Goal: Transaction & Acquisition: Purchase product/service

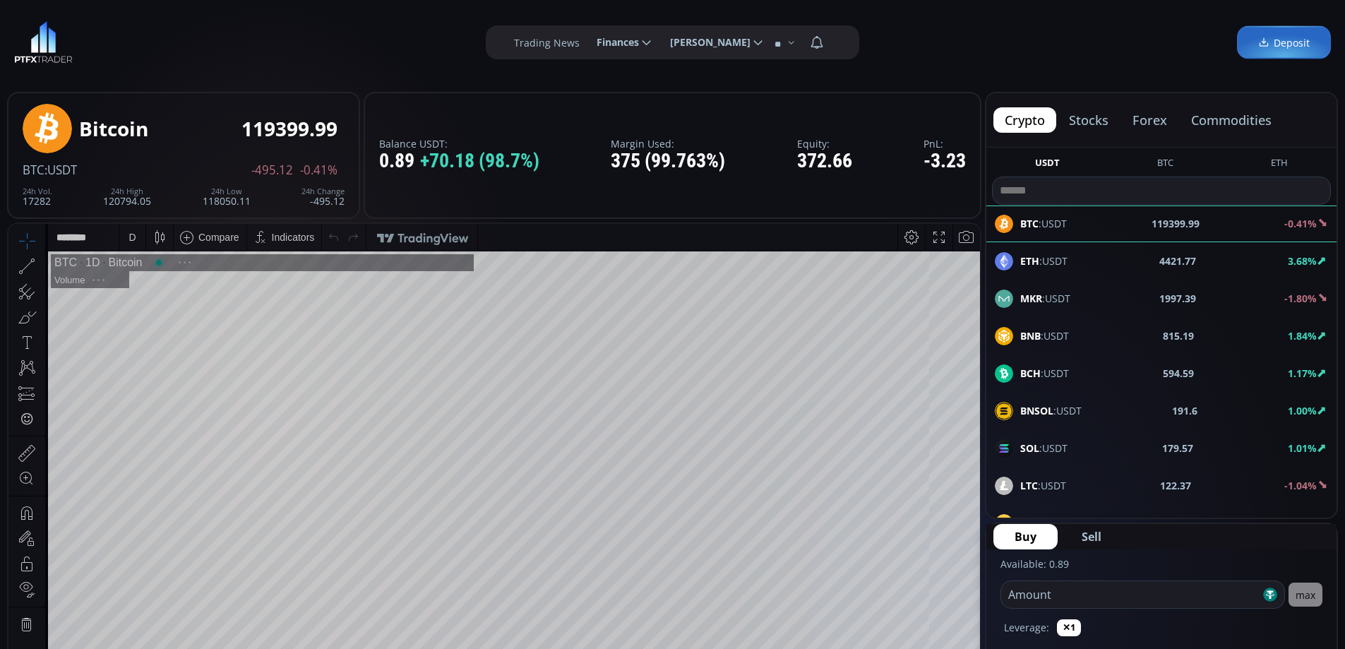
scroll to position [196, 0]
click at [1086, 119] on button "stocks" at bounding box center [1088, 119] width 62 height 25
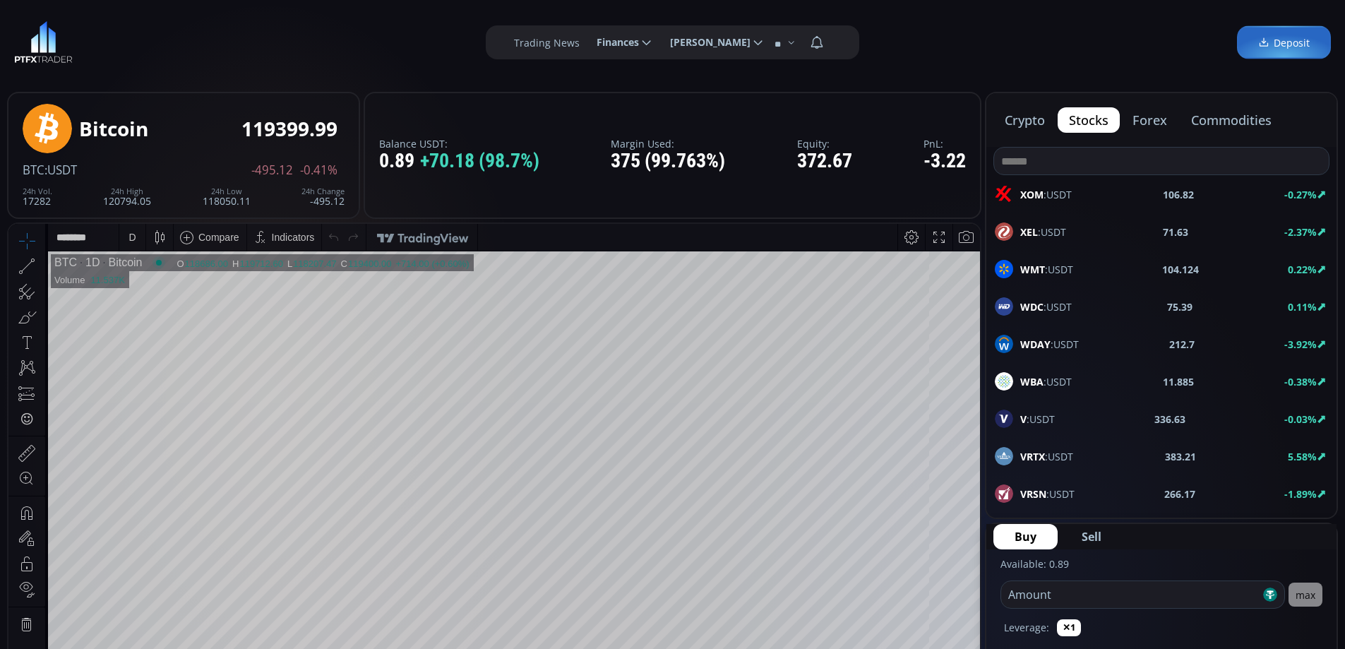
click at [1065, 164] on input at bounding box center [1161, 161] width 335 height 27
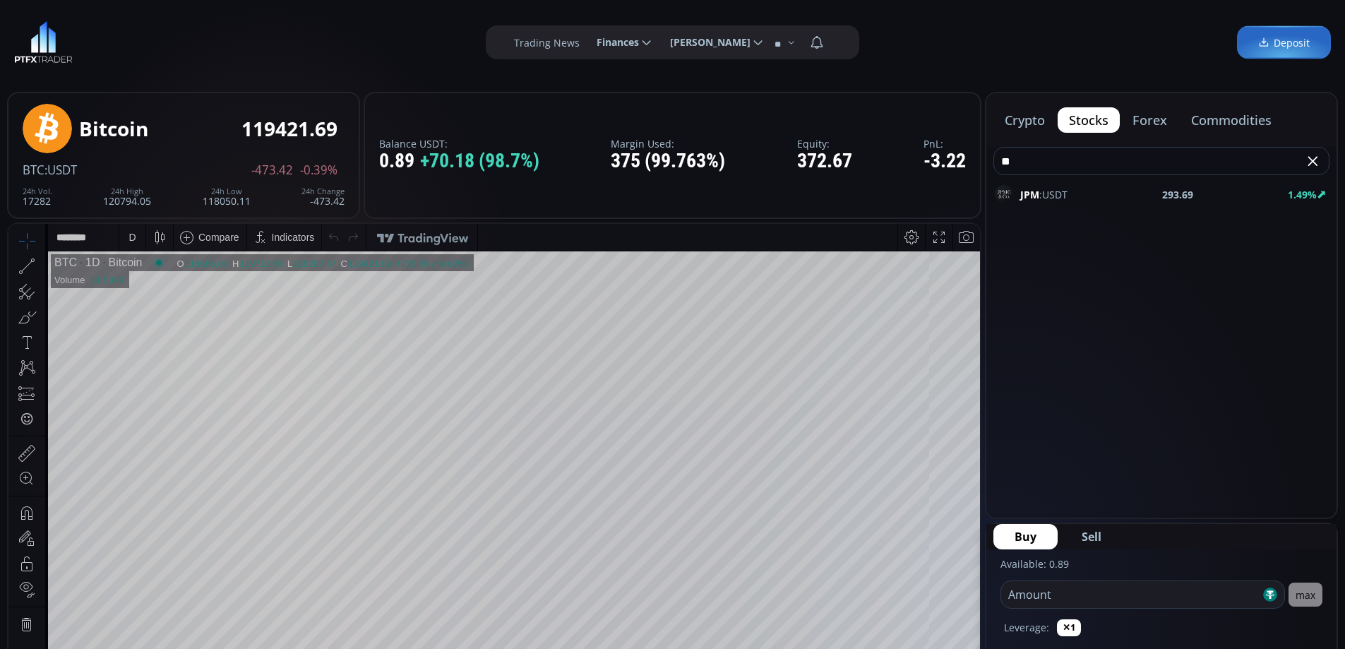
type input "**"
click at [1067, 191] on div "JPM :USDT 293.69 1.49%" at bounding box center [1161, 194] width 333 height 18
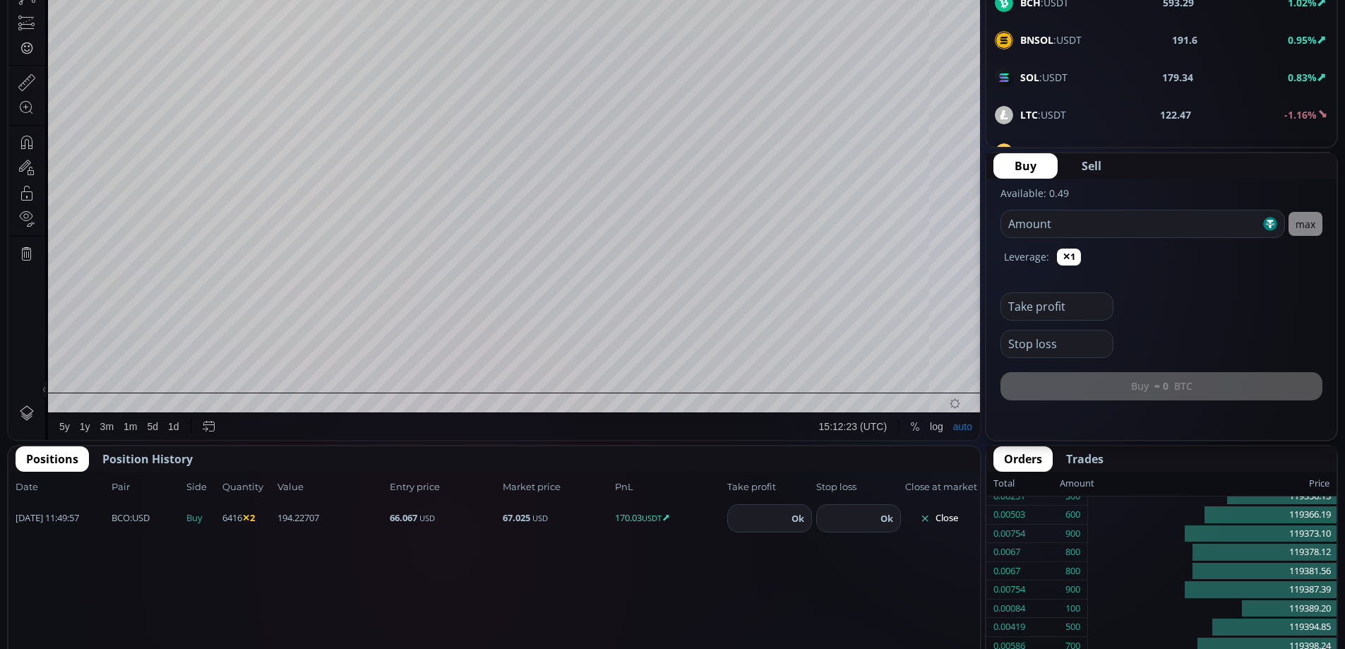
scroll to position [476, 0]
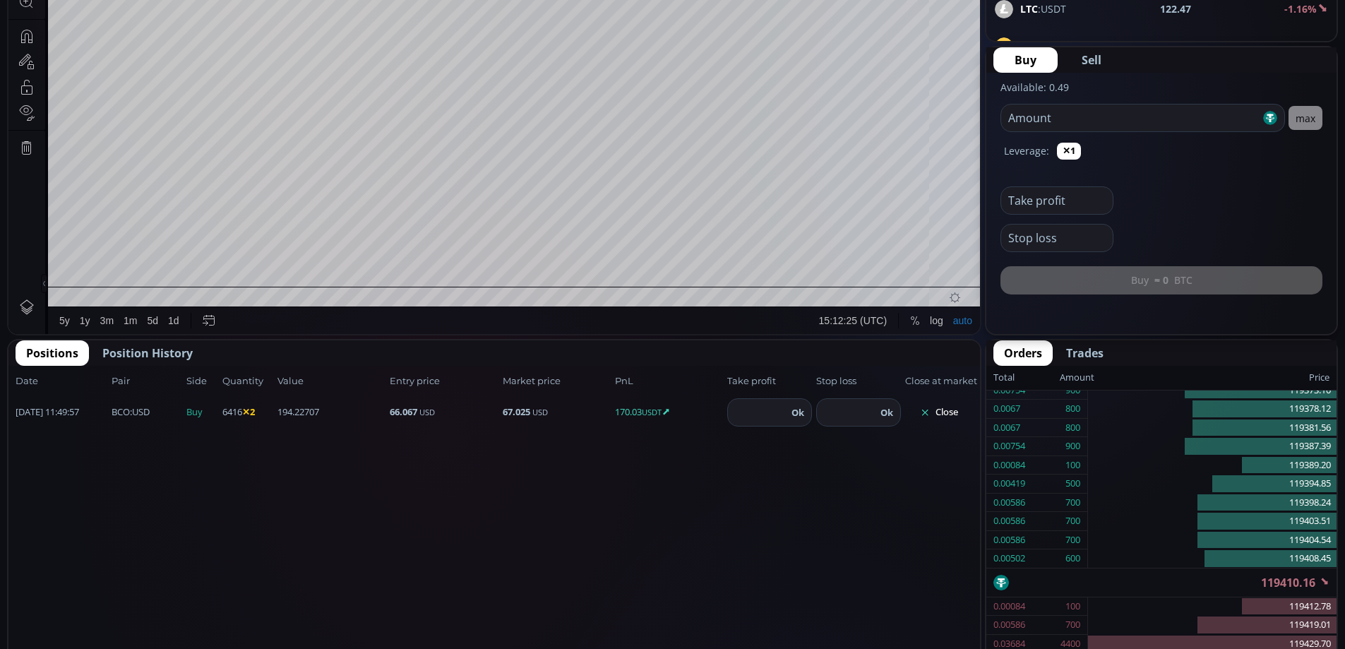
click at [937, 412] on button "Close" at bounding box center [939, 412] width 68 height 23
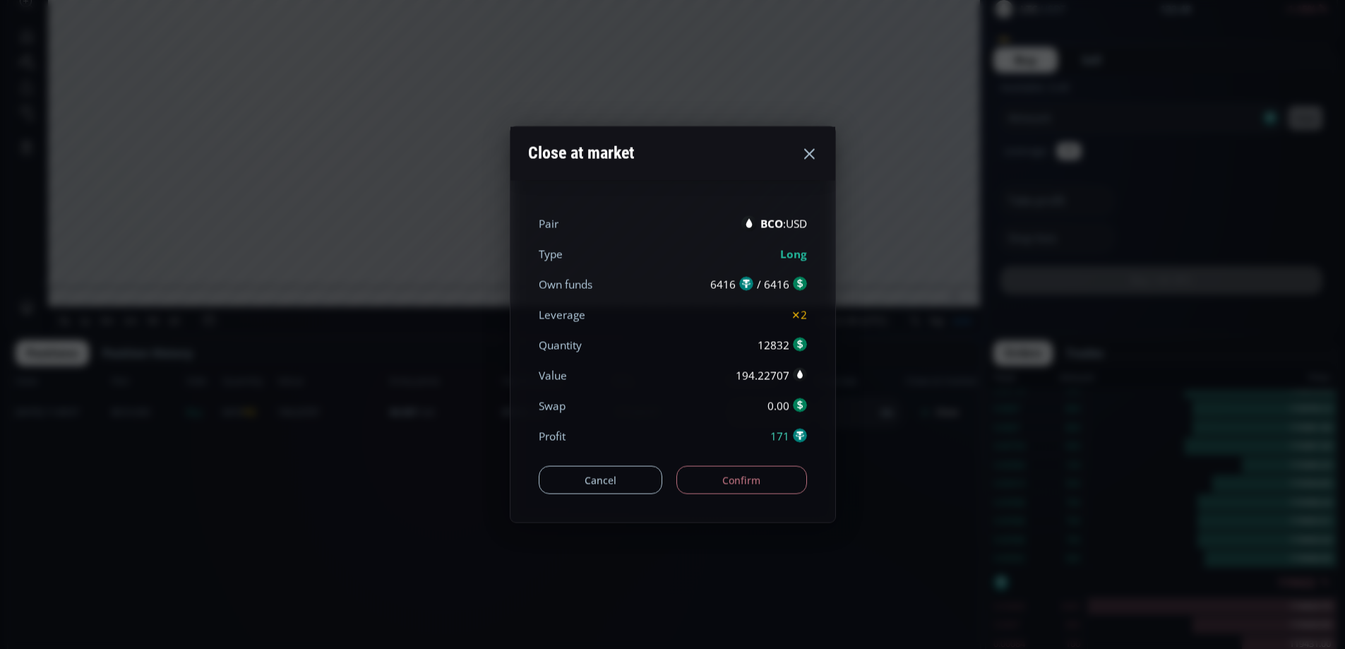
click at [756, 477] on button "Confirm" at bounding box center [741, 480] width 131 height 28
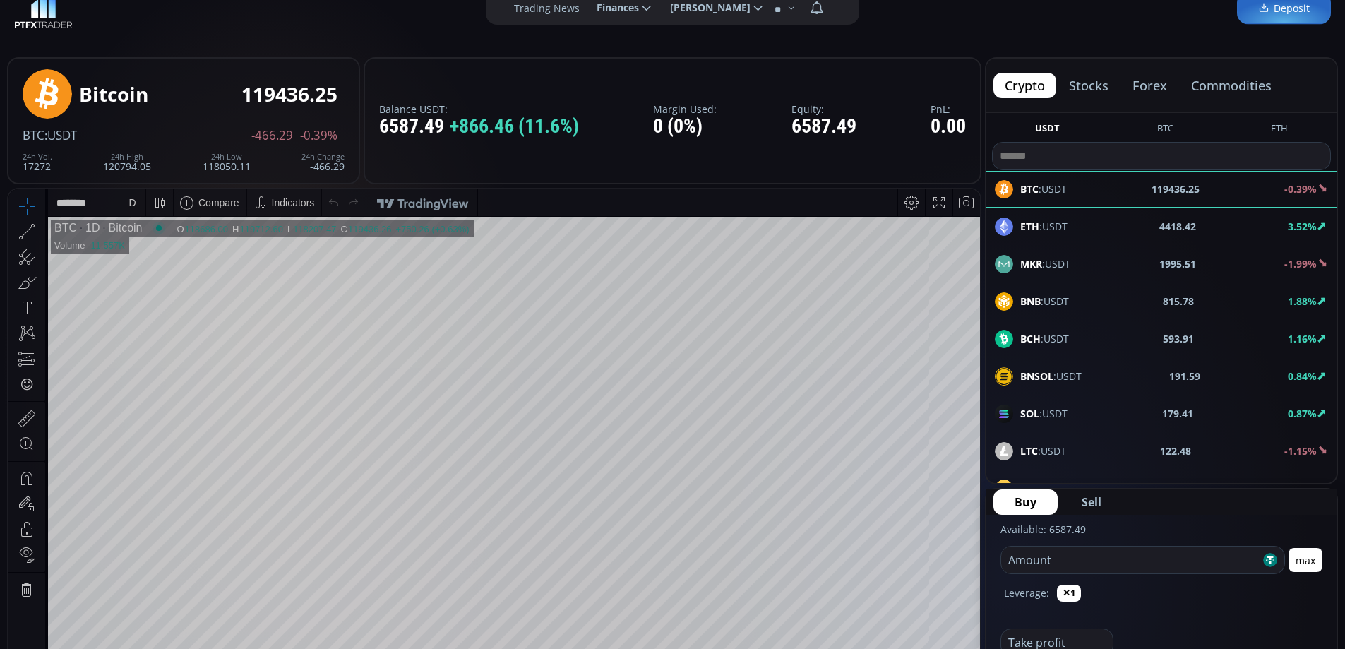
scroll to position [28, 0]
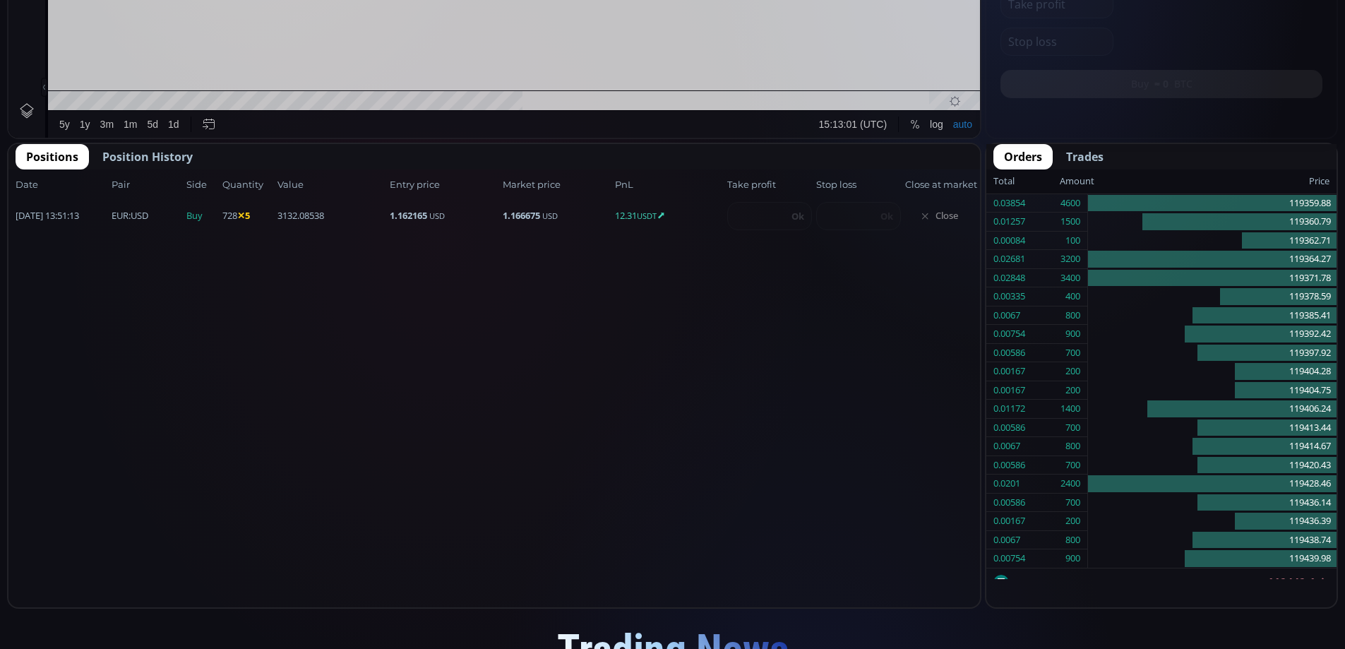
scroll to position [196, 0]
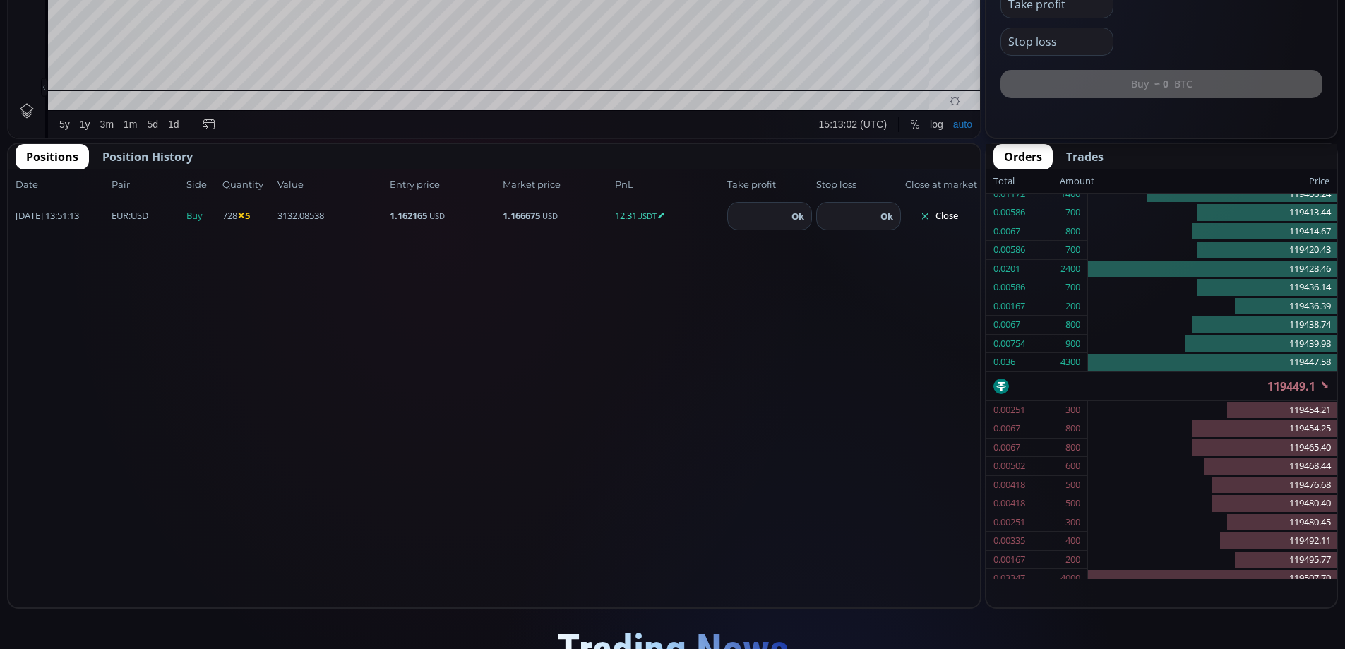
click at [946, 216] on button "Close" at bounding box center [939, 216] width 68 height 23
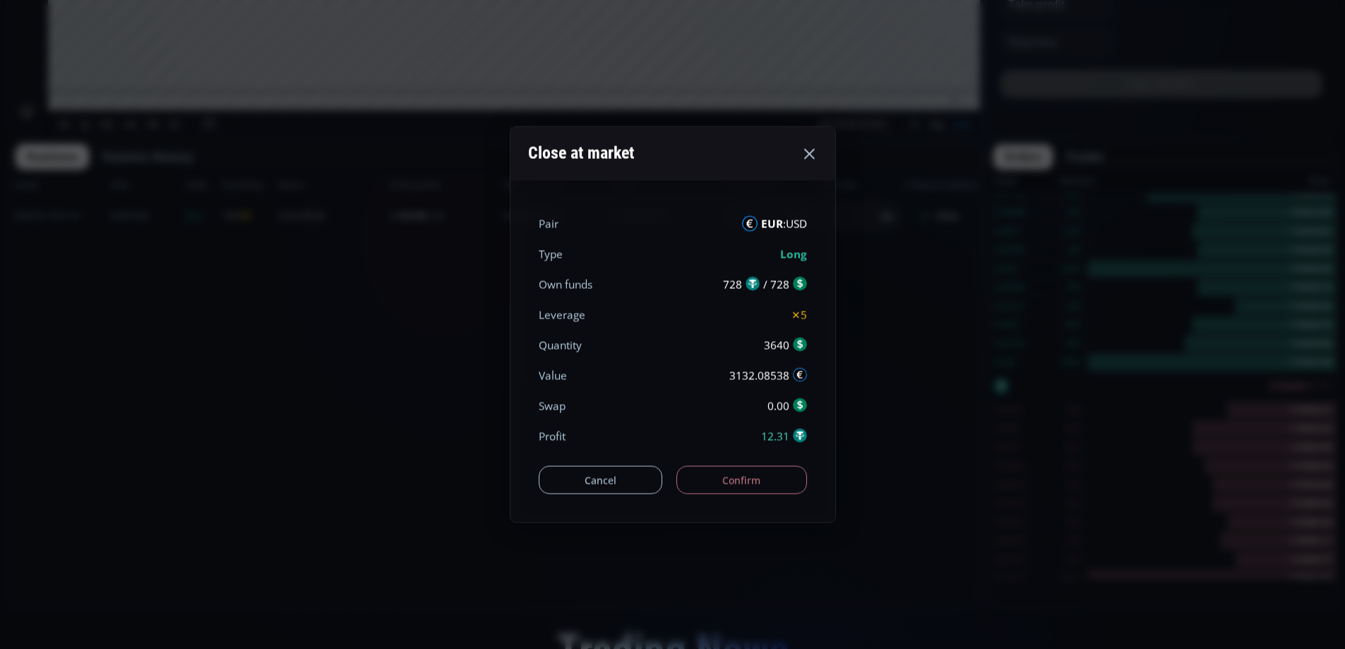
click at [735, 479] on button "Confirm" at bounding box center [741, 480] width 131 height 28
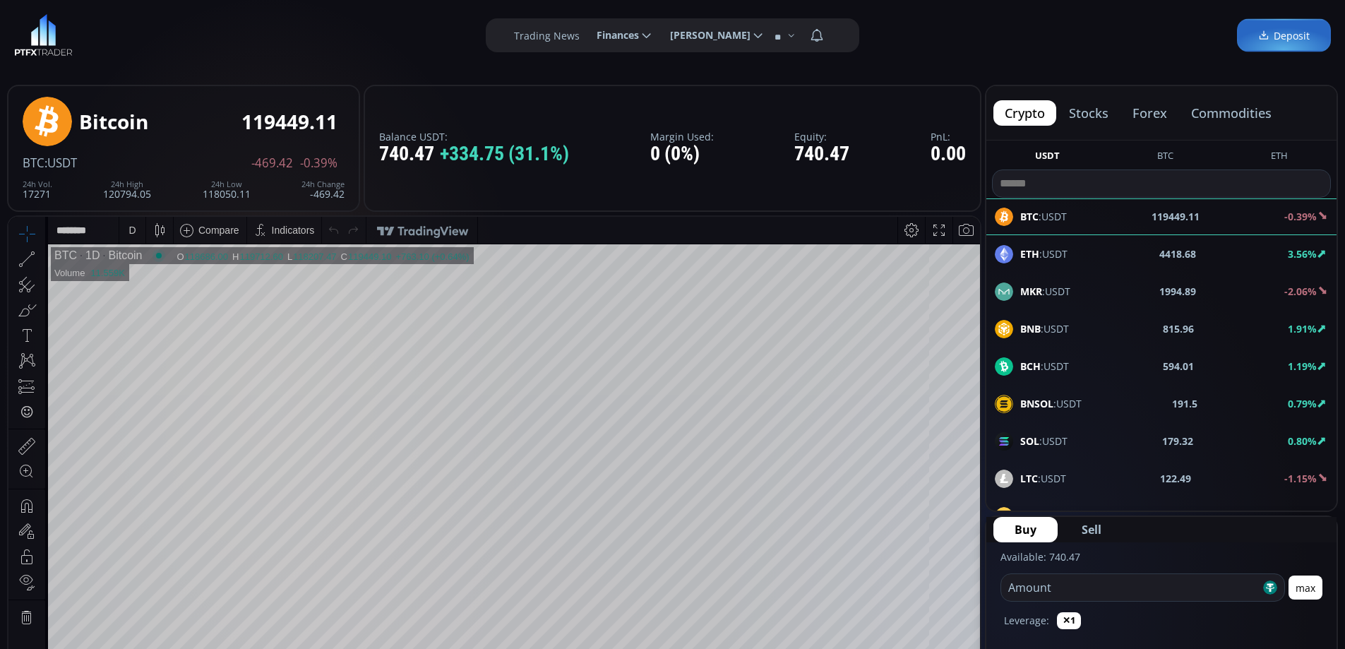
scroll to position [0, 0]
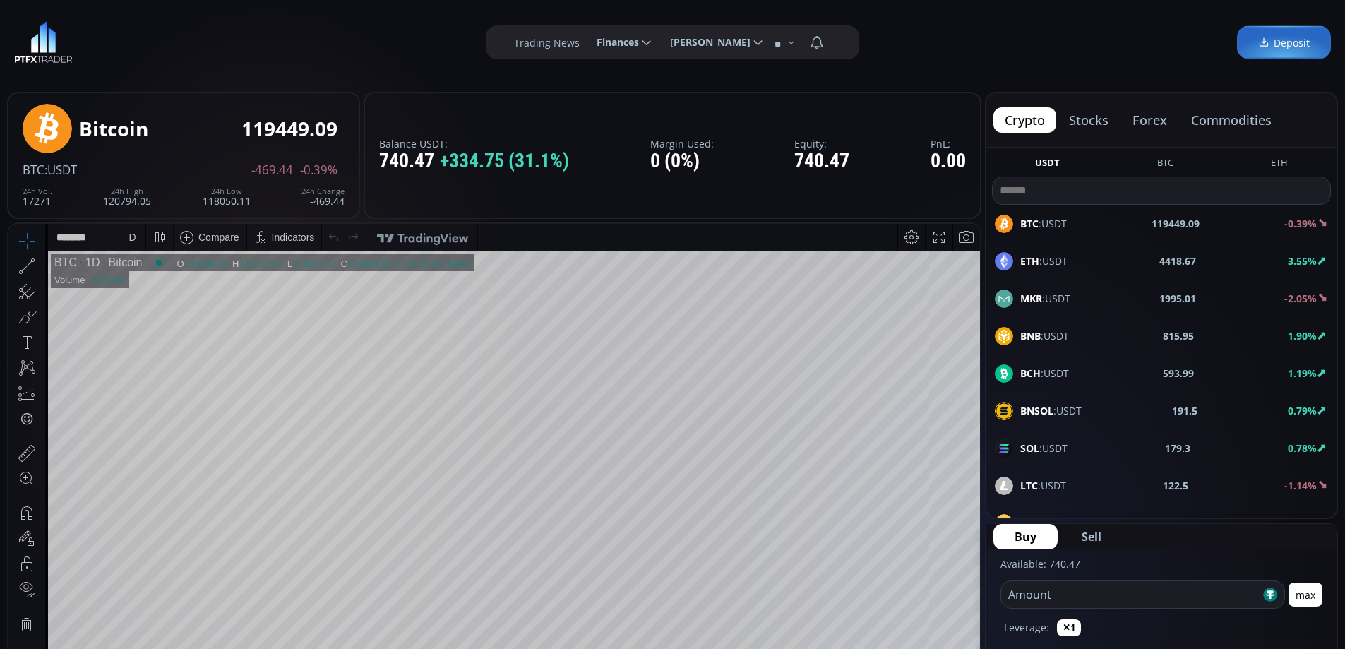
click at [1148, 114] on button "forex" at bounding box center [1149, 119] width 57 height 25
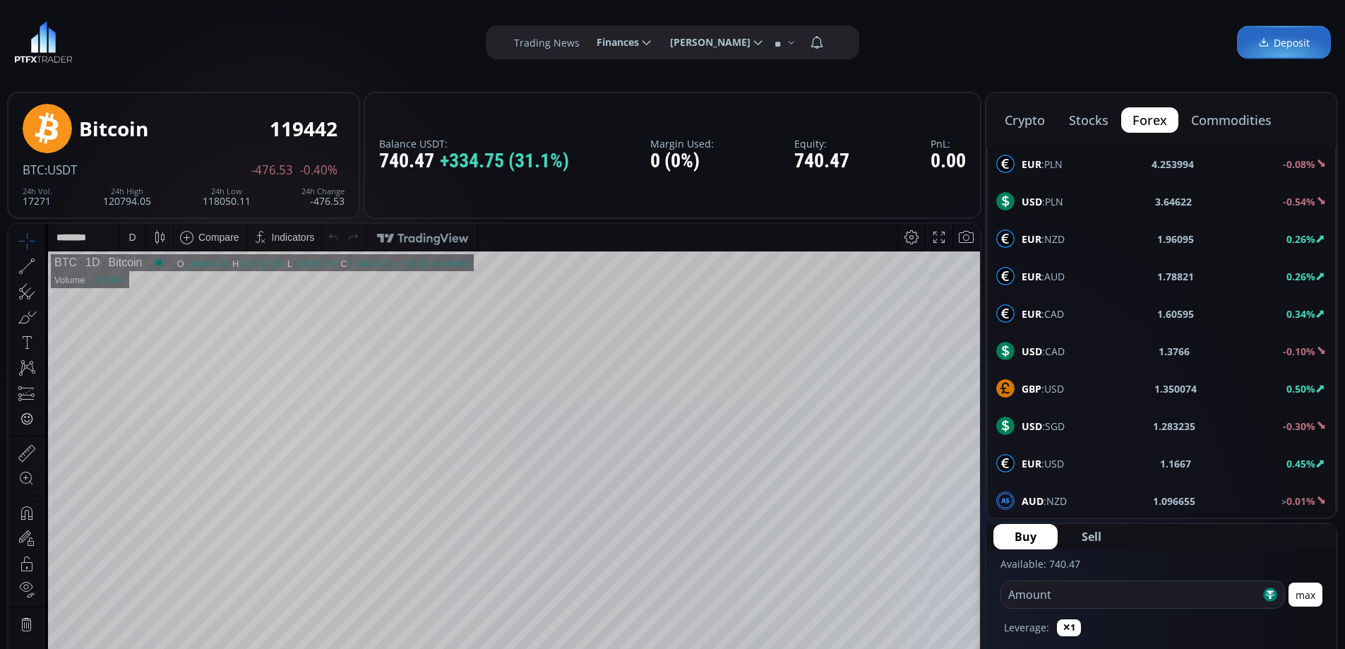
scroll to position [635, 0]
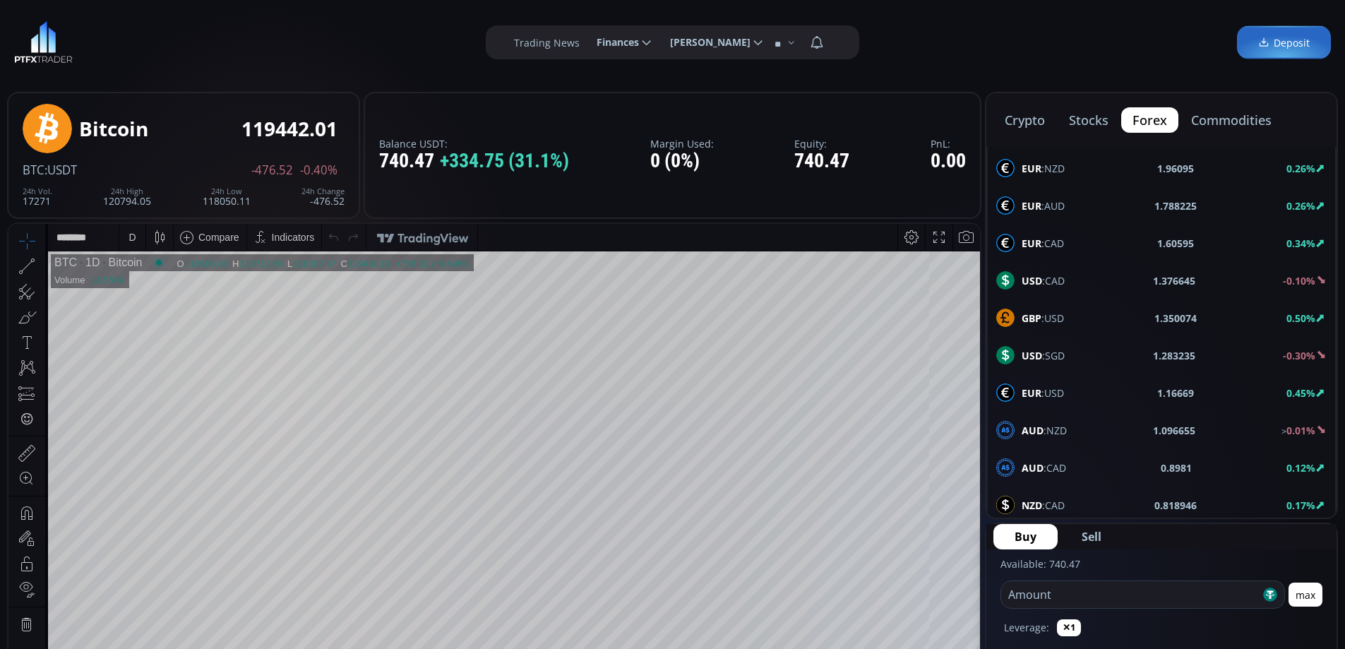
click at [1052, 392] on span "EUR :USD" at bounding box center [1042, 392] width 42 height 15
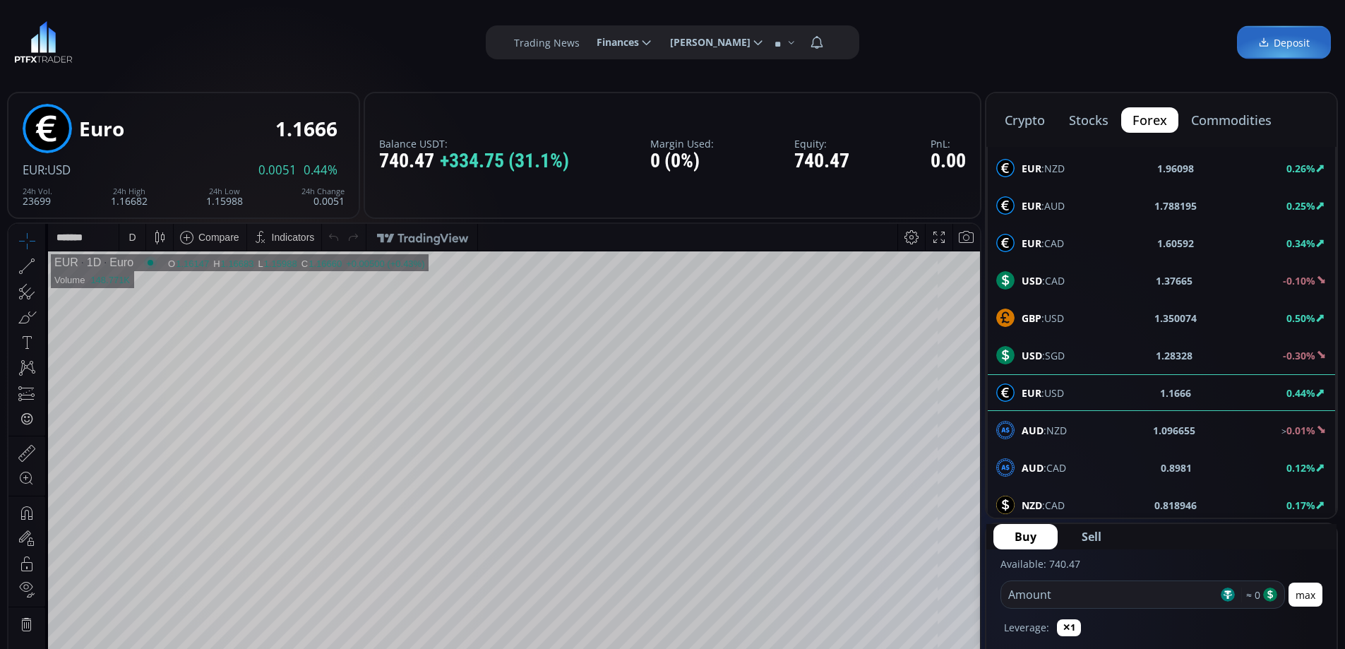
click at [126, 236] on div "D" at bounding box center [132, 237] width 12 height 27
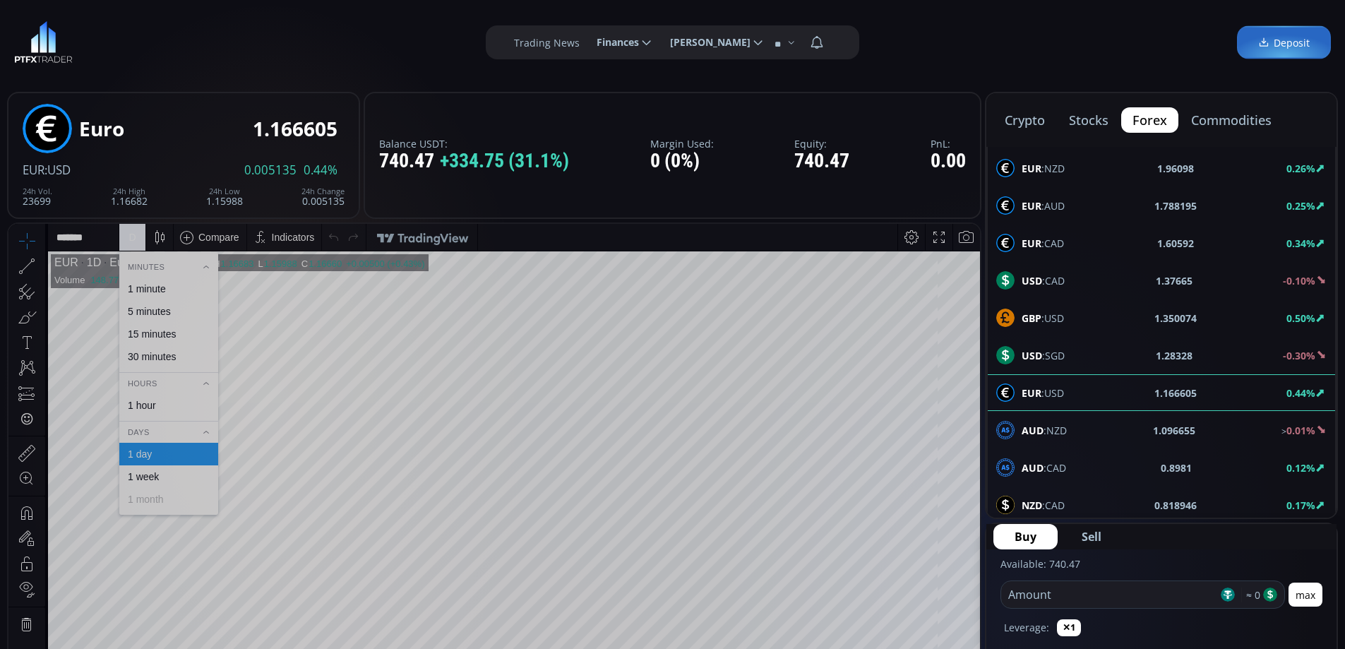
click at [154, 404] on div "1 hour" at bounding box center [142, 405] width 28 height 11
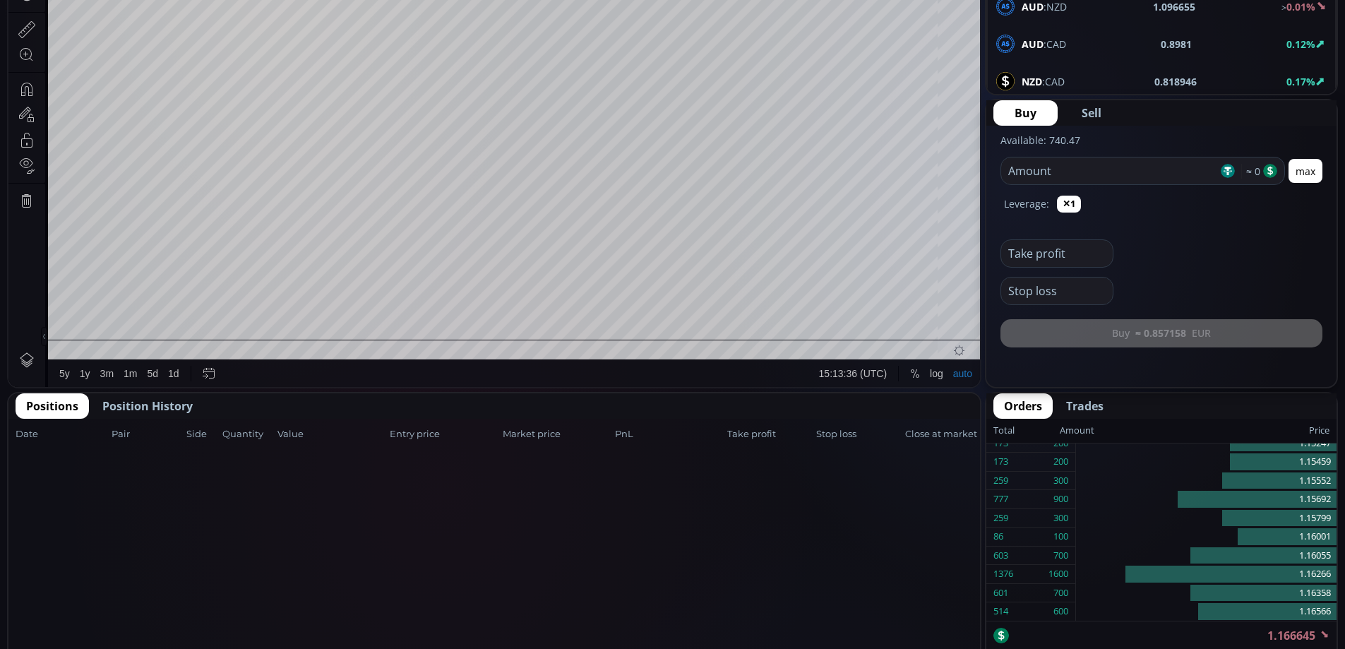
scroll to position [426, 0]
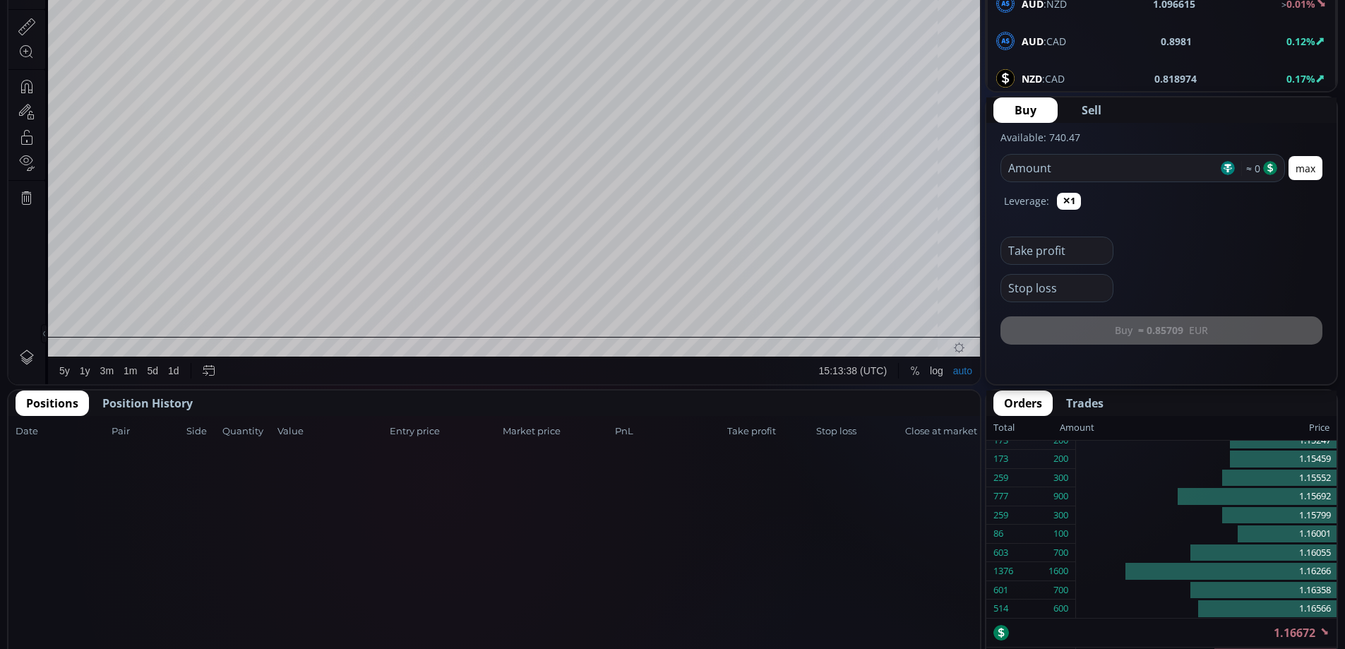
click at [1082, 169] on input "number" at bounding box center [1109, 168] width 217 height 27
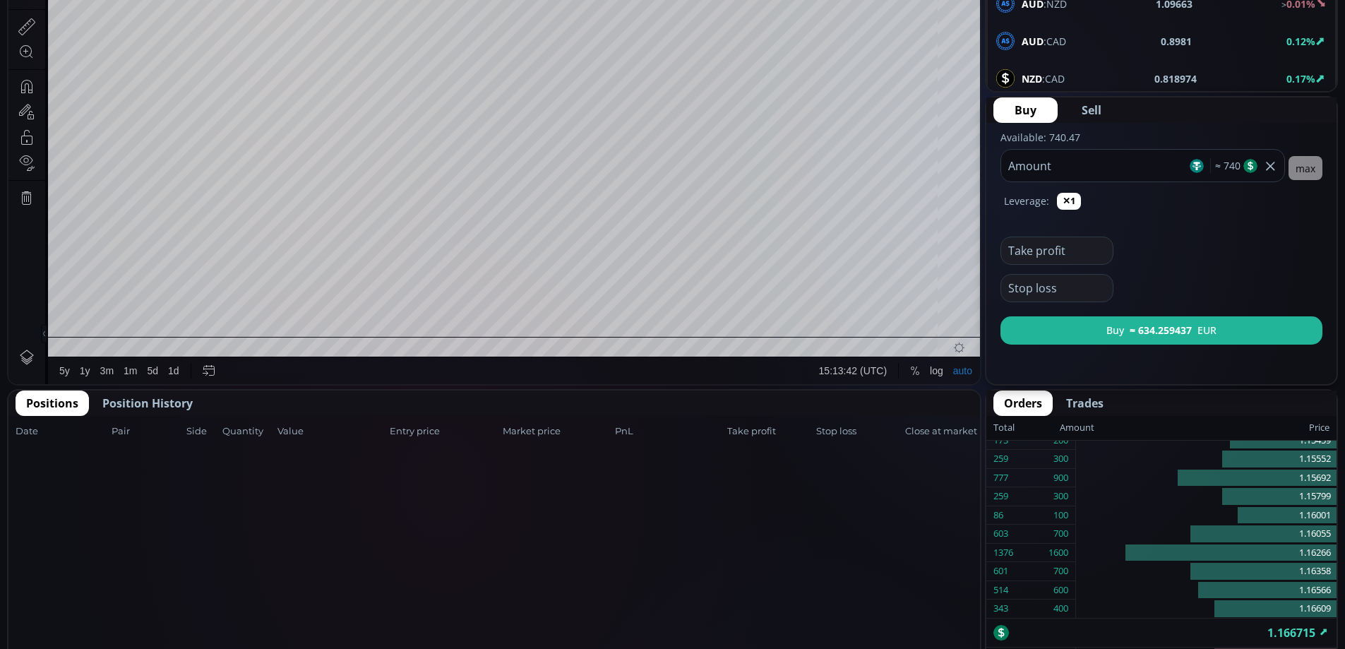
type input "***"
click at [1092, 113] on span "Sell" at bounding box center [1091, 110] width 20 height 17
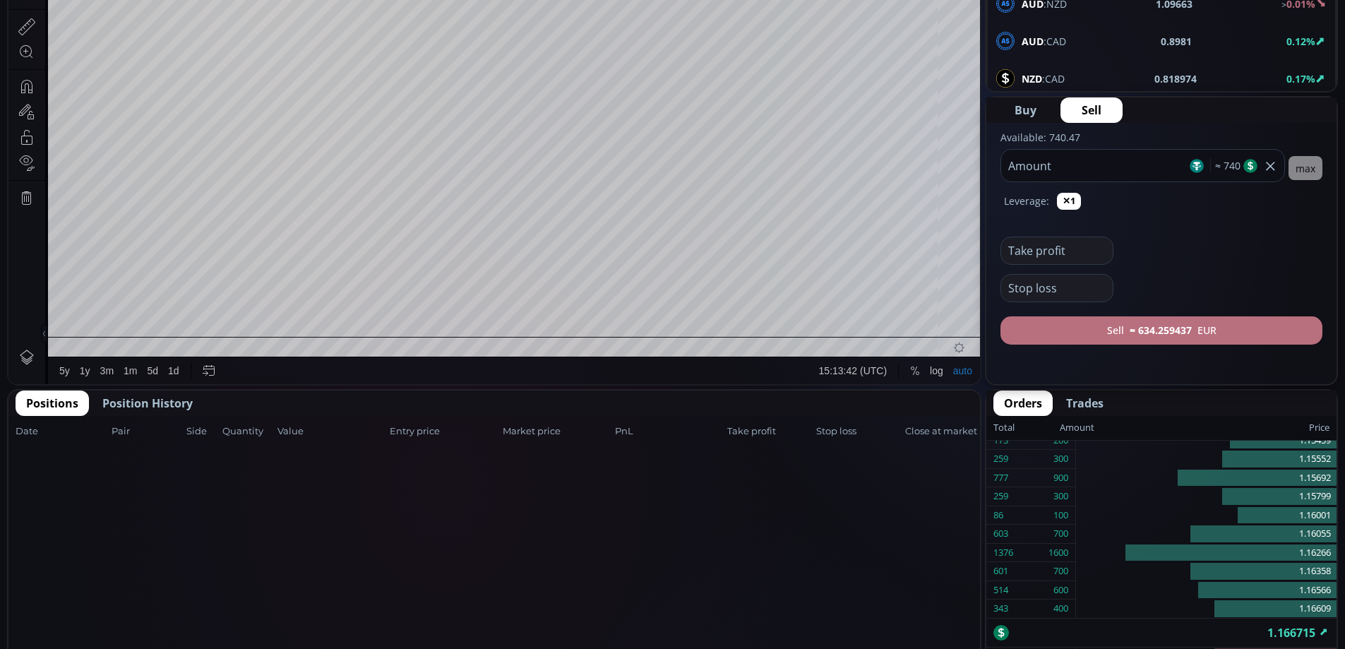
click at [1158, 332] on b "≈ 634.259437" at bounding box center [1160, 330] width 62 height 15
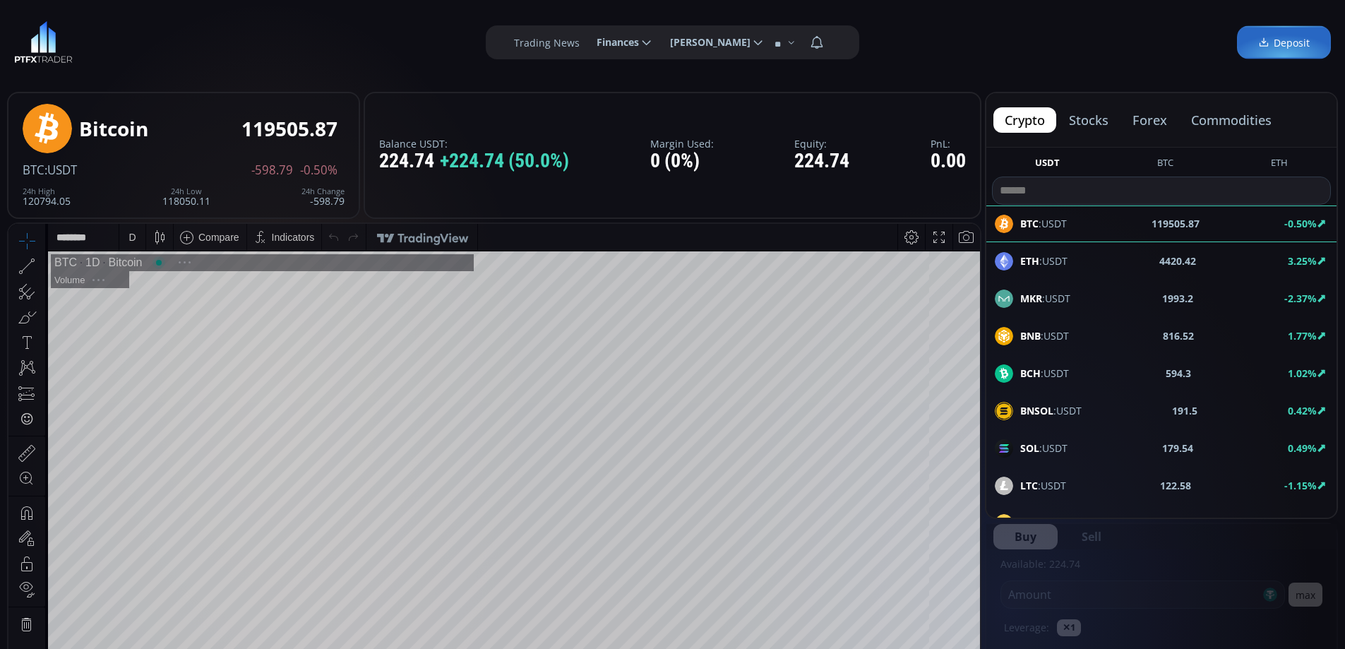
scroll to position [196, 0]
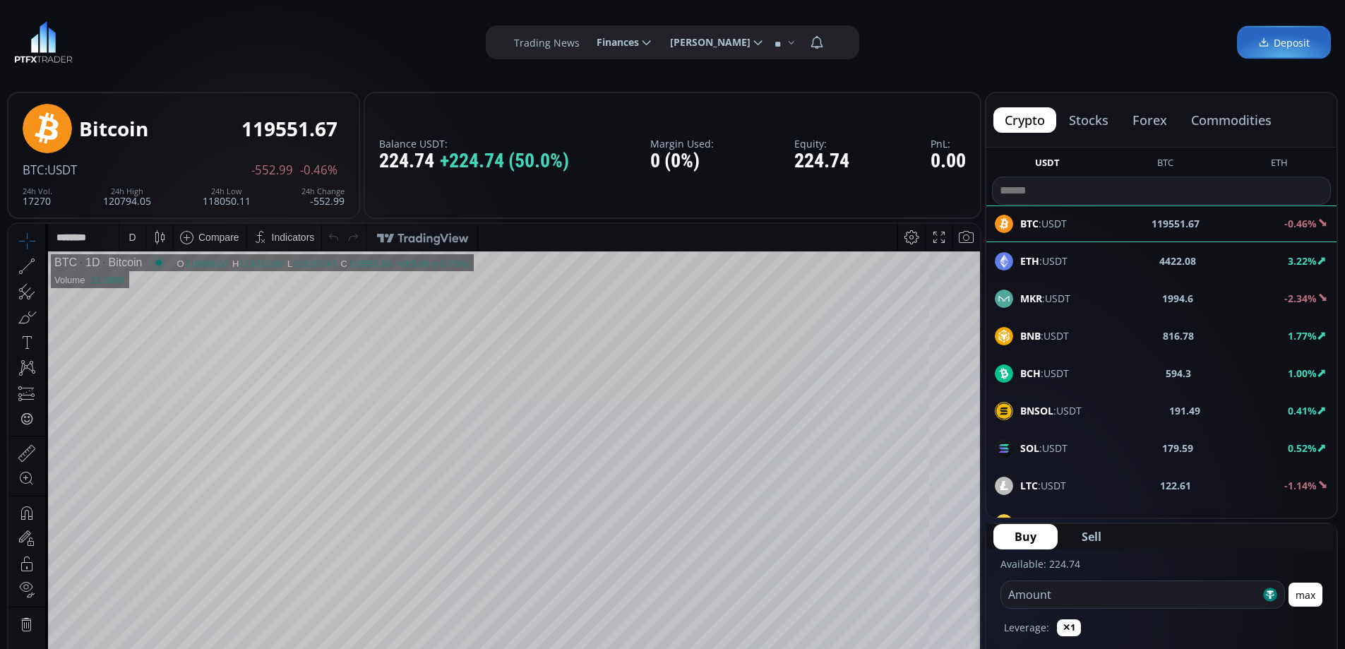
click at [1218, 119] on button "commodities" at bounding box center [1231, 119] width 103 height 25
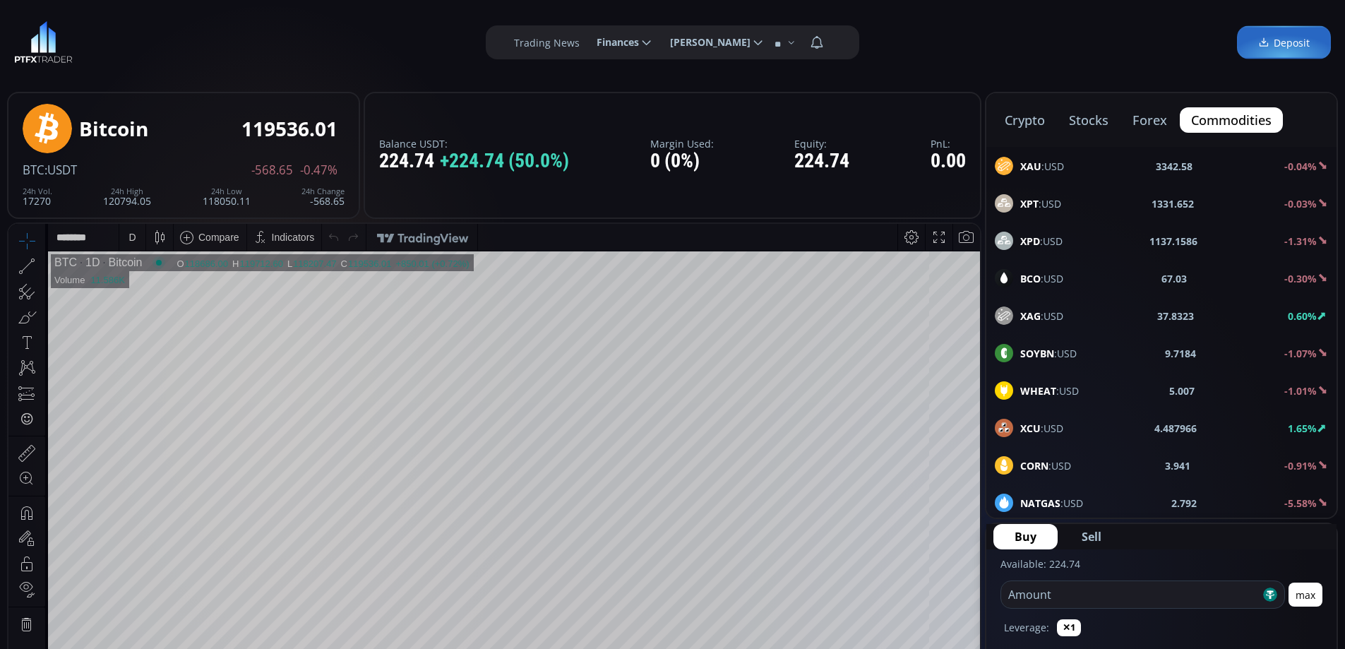
click at [1071, 388] on span "WHEAT :USD" at bounding box center [1049, 390] width 59 height 15
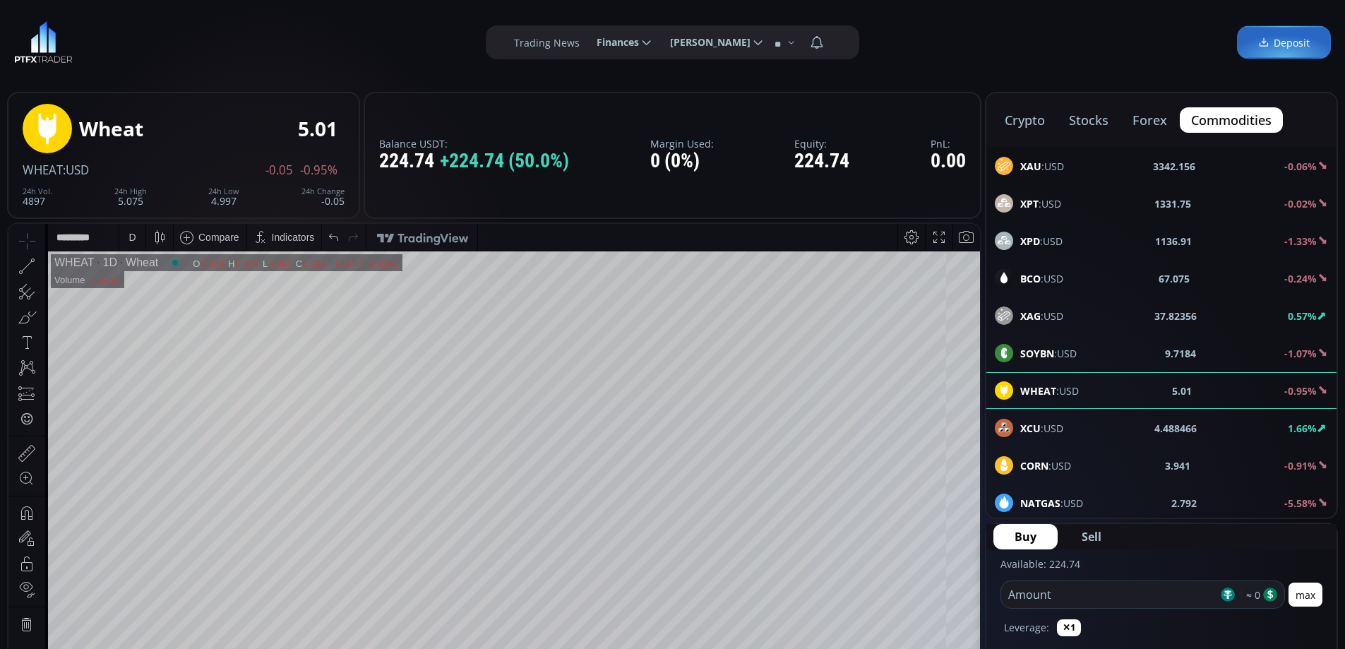
click at [130, 238] on div "D" at bounding box center [131, 237] width 7 height 11
click at [152, 404] on div "1 hour" at bounding box center [142, 405] width 28 height 11
click at [961, 224] on html "Date Range 5y 1y 3m 1m 5d 1d 15:16:07 (UTC) log auto WHEAT 1h Wheat O 5.010 H 5…" at bounding box center [493, 517] width 971 height 587
click at [1117, 169] on div "XAU :USD 3342.12 -0.06%" at bounding box center [1161, 166] width 333 height 18
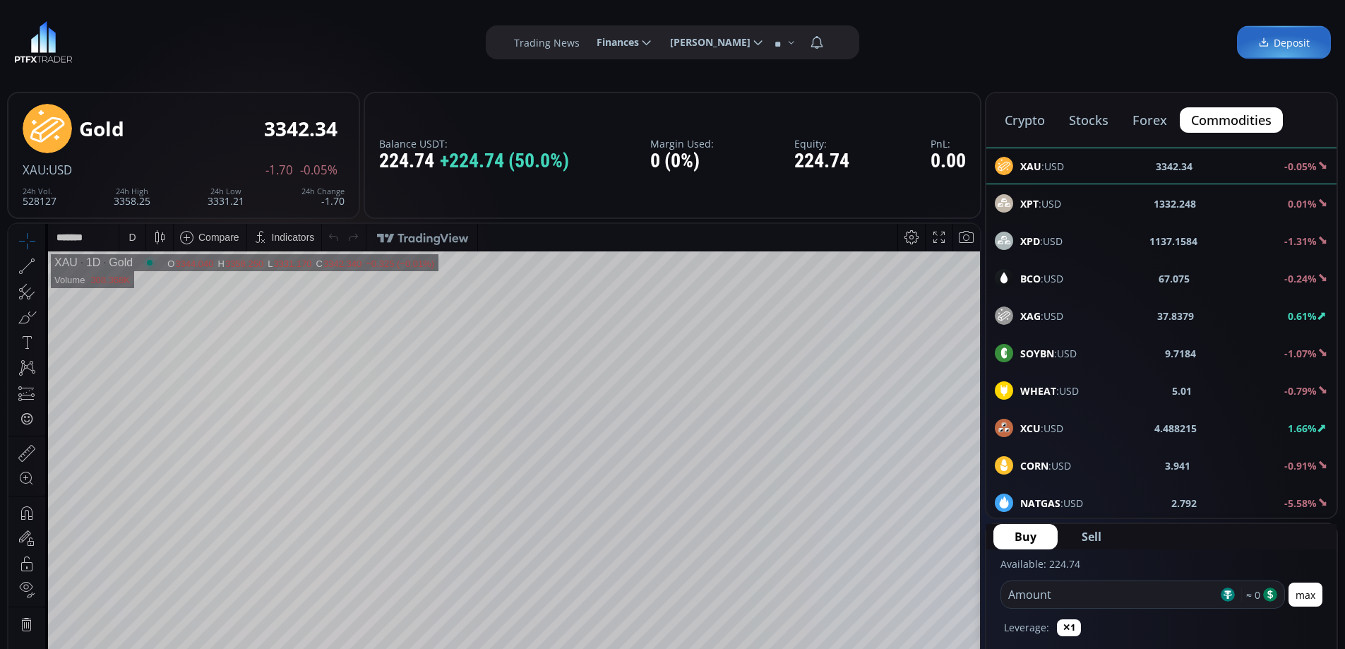
click at [139, 243] on div "D" at bounding box center [132, 237] width 26 height 27
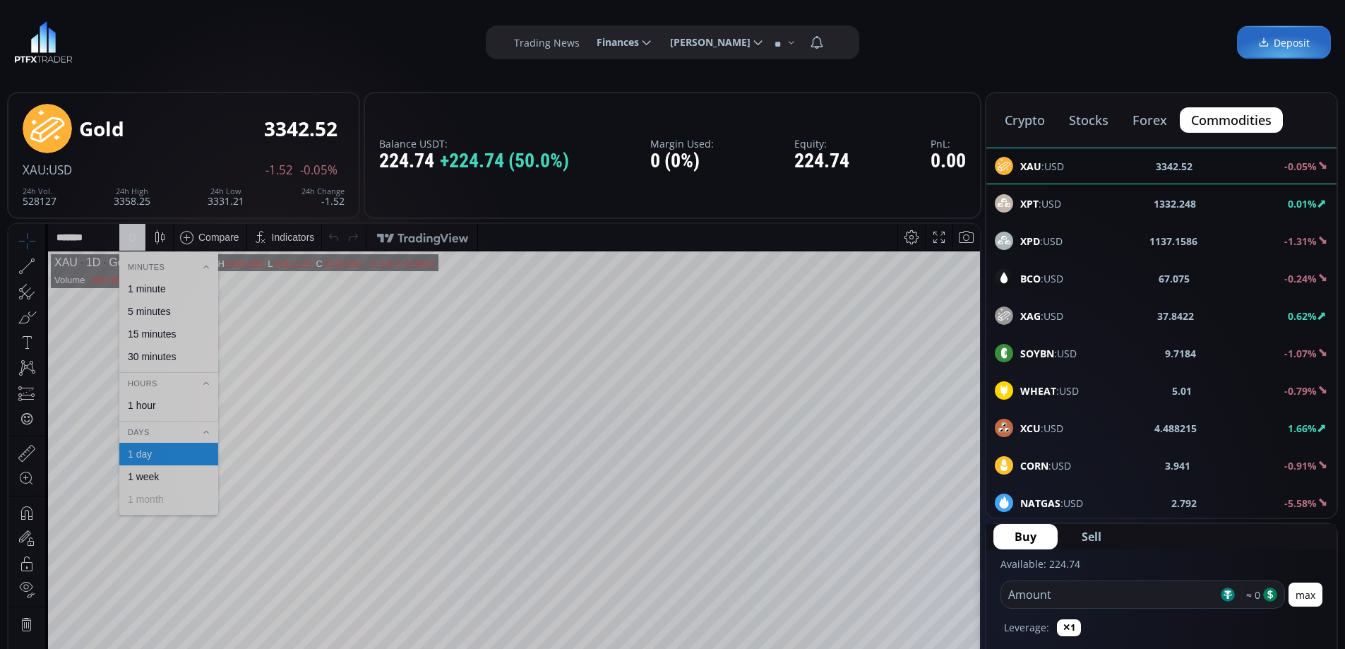
click at [157, 402] on div "1 hour" at bounding box center [168, 405] width 86 height 11
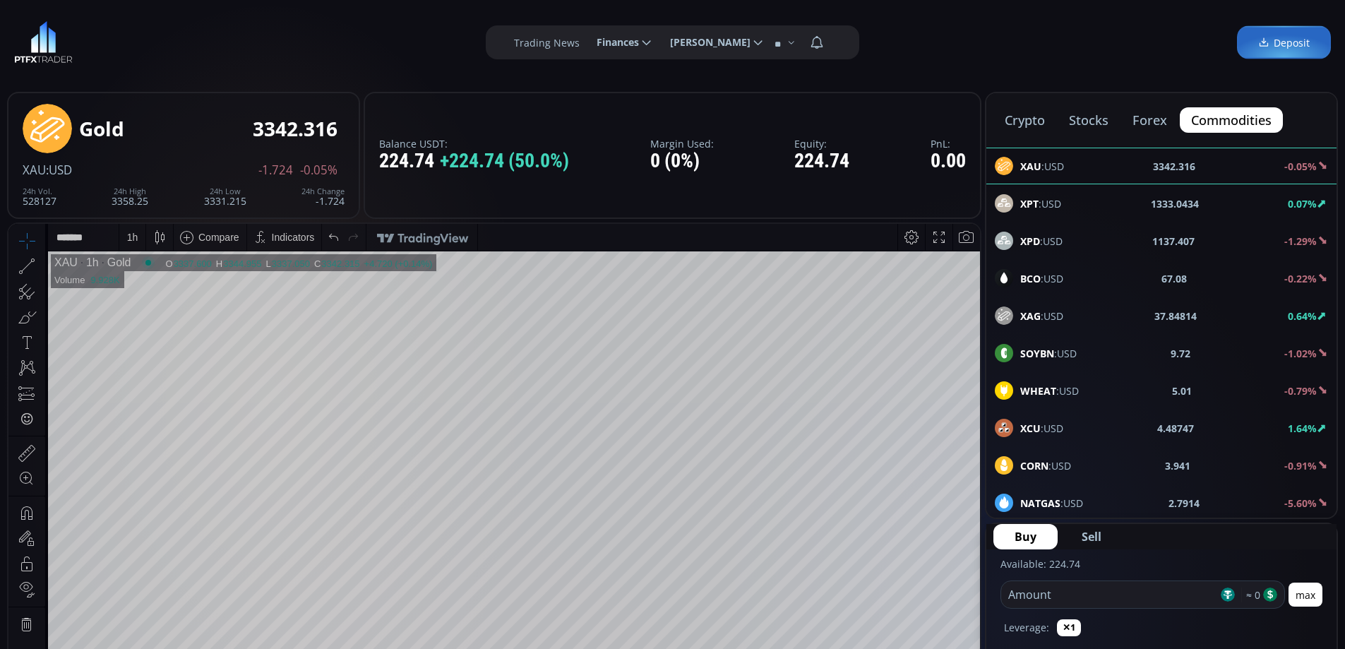
click at [1064, 201] on div "XPT :USD 1333.0434 0.07%" at bounding box center [1161, 203] width 333 height 18
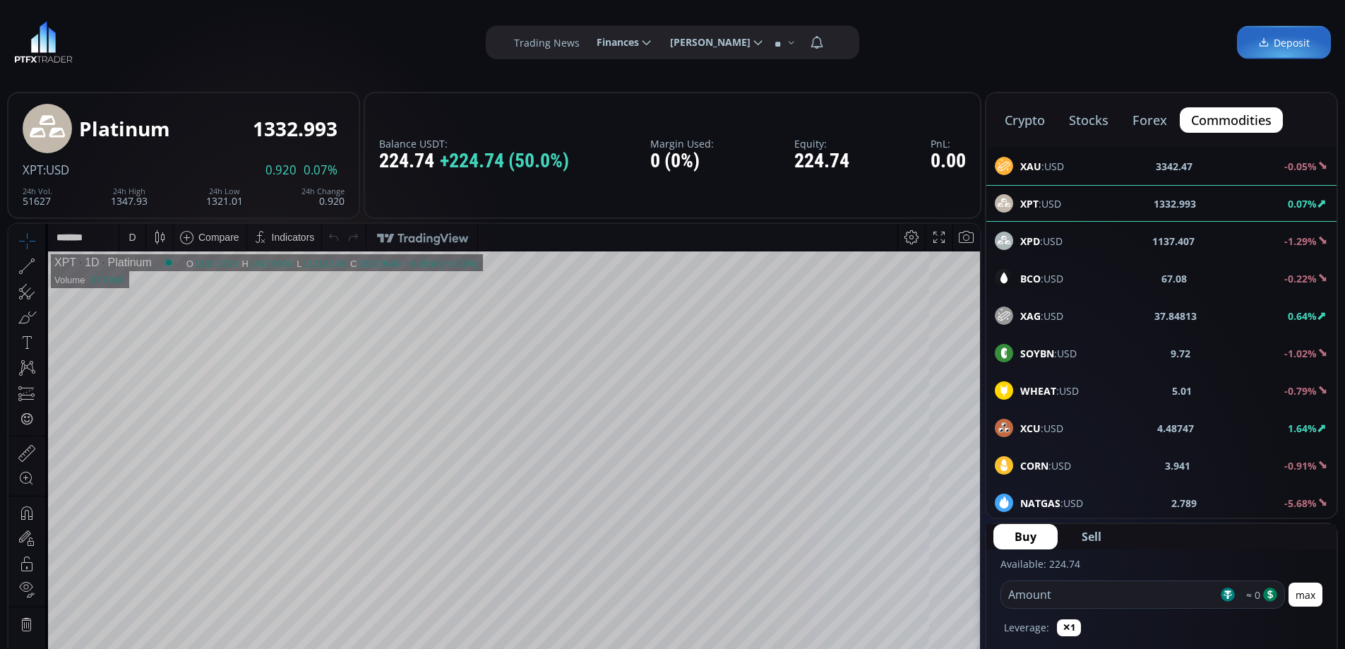
click at [131, 239] on div "D" at bounding box center [131, 237] width 7 height 11
click at [162, 412] on div "1 hour" at bounding box center [168, 405] width 99 height 23
click at [129, 239] on div "1 h" at bounding box center [132, 237] width 11 height 11
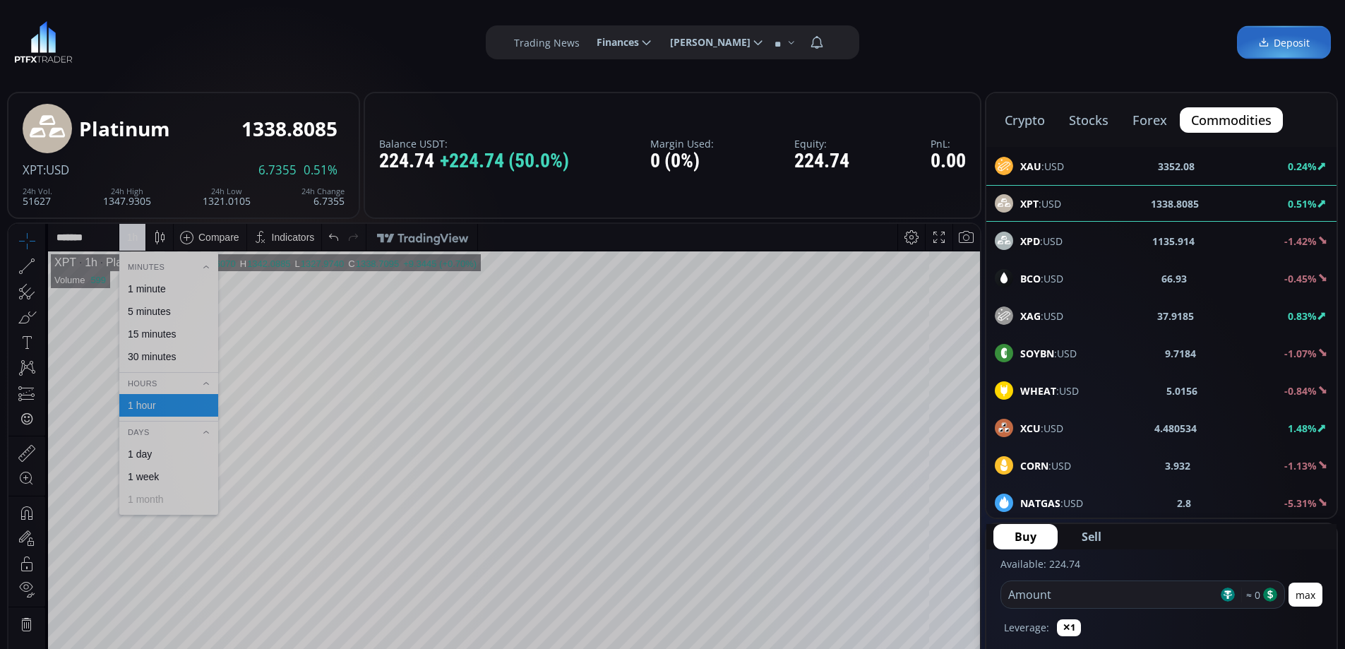
click at [150, 456] on div "1 day" at bounding box center [140, 453] width 24 height 11
